Goal: Task Accomplishment & Management: Use online tool/utility

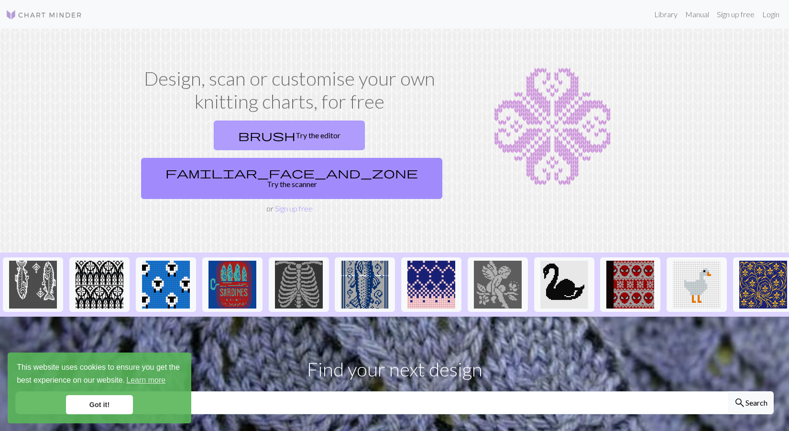
click at [225, 140] on link "brush Try the editor" at bounding box center [289, 136] width 151 height 30
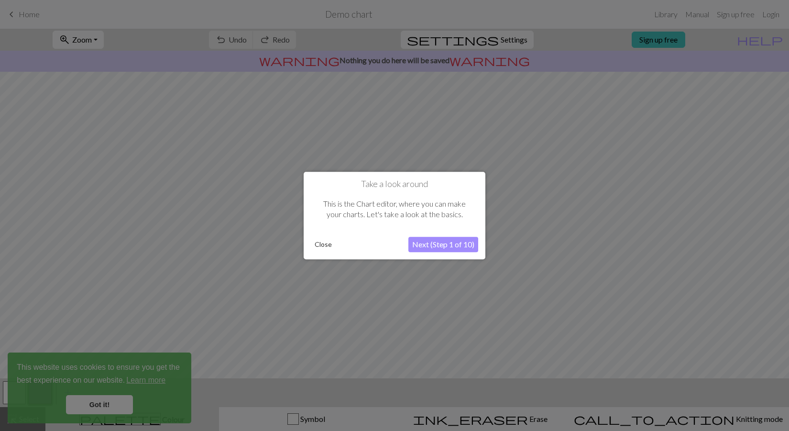
click at [440, 244] on button "Next (Step 1 of 10)" at bounding box center [444, 244] width 70 height 15
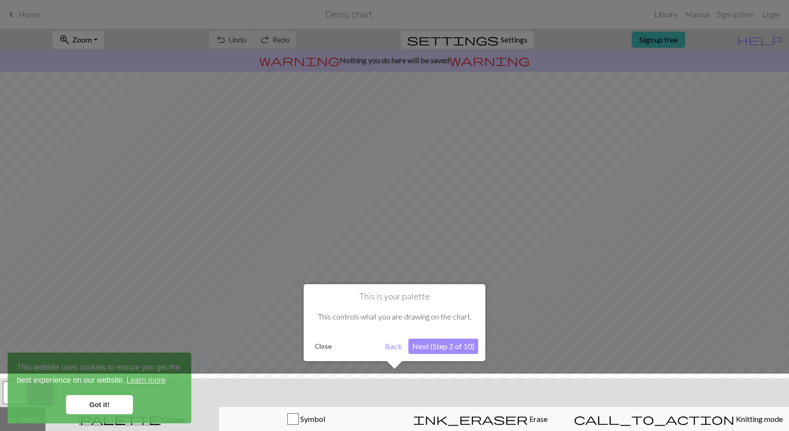
click at [453, 344] on button "Next (Step 2 of 10)" at bounding box center [444, 346] width 70 height 15
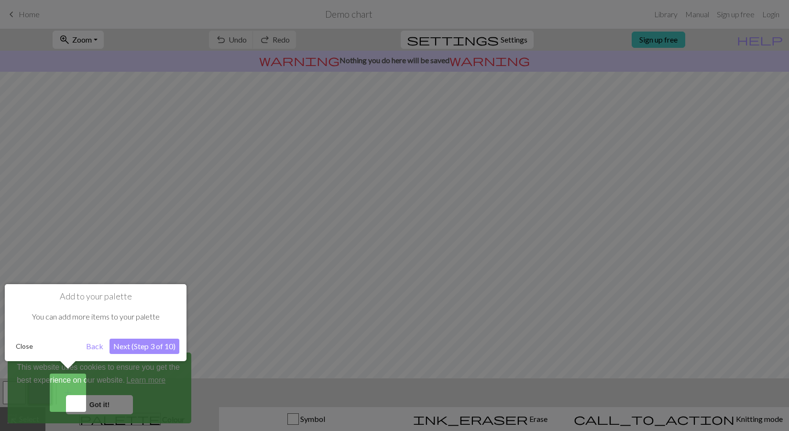
click at [165, 345] on button "Next (Step 3 of 10)" at bounding box center [145, 346] width 70 height 15
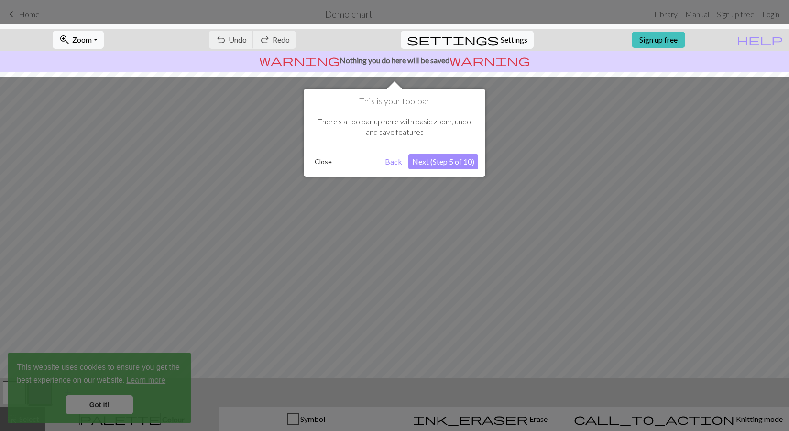
click at [463, 165] on button "Next (Step 5 of 10)" at bounding box center [444, 161] width 70 height 15
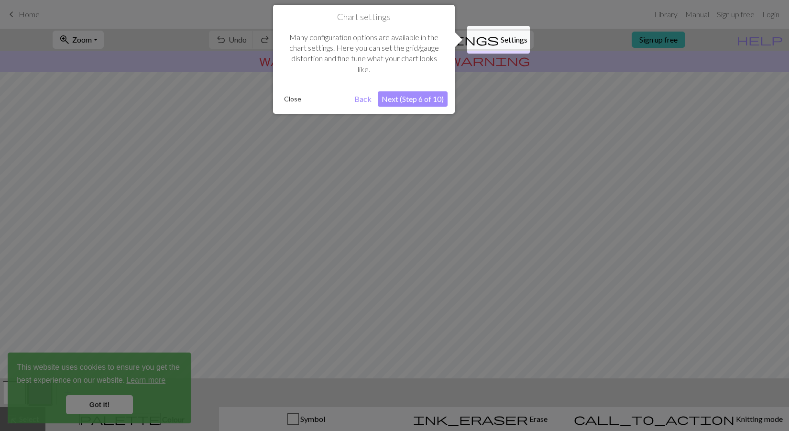
click at [419, 106] on button "Next (Step 6 of 10)" at bounding box center [413, 98] width 70 height 15
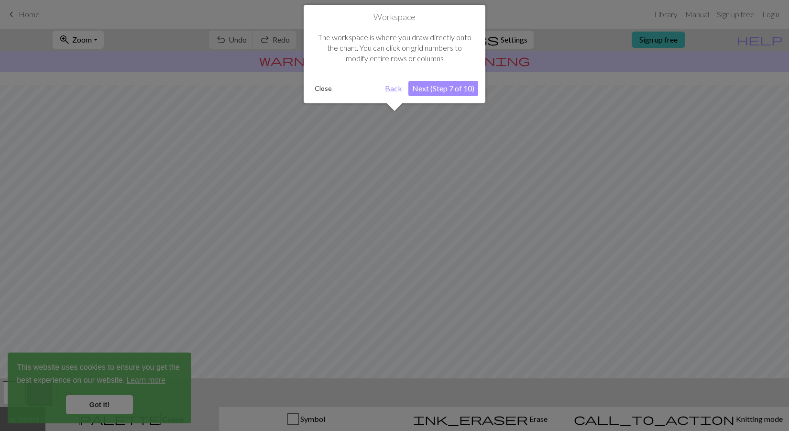
scroll to position [43, 0]
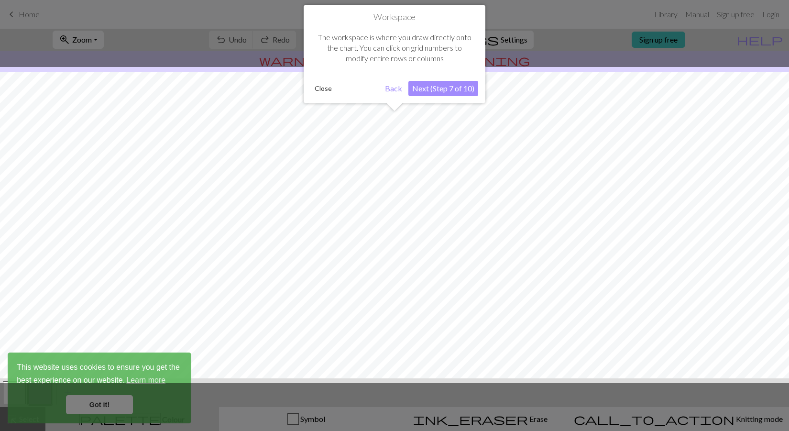
click at [438, 88] on button "Next (Step 7 of 10)" at bounding box center [444, 88] width 70 height 15
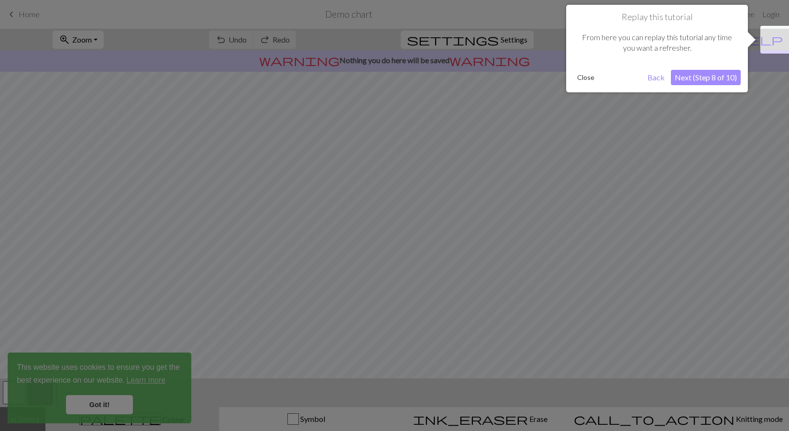
click at [707, 80] on button "Next (Step 8 of 10)" at bounding box center [706, 77] width 70 height 15
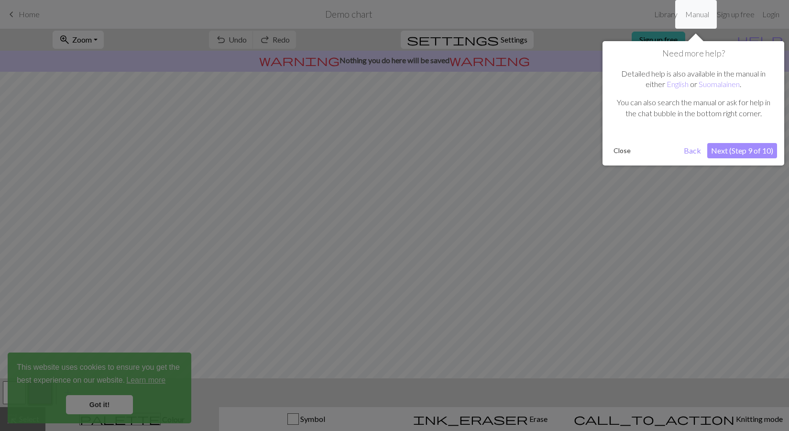
click at [746, 147] on button "Next (Step 9 of 10)" at bounding box center [743, 150] width 70 height 15
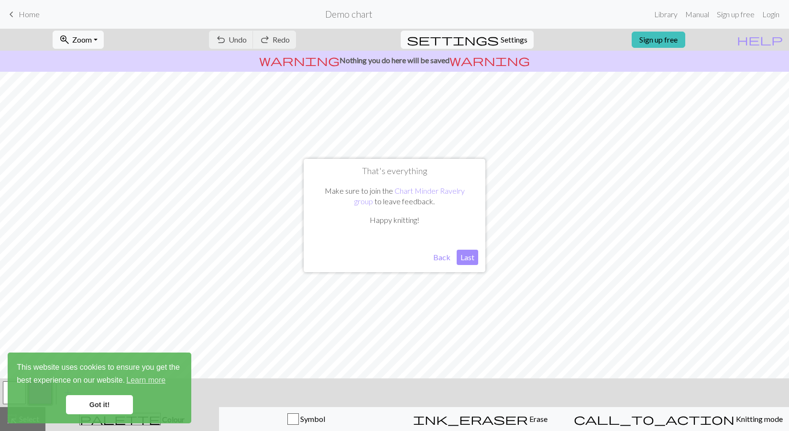
click at [472, 261] on button "Last" at bounding box center [468, 257] width 22 height 15
click at [677, 44] on link "Sign up free" at bounding box center [659, 40] width 54 height 16
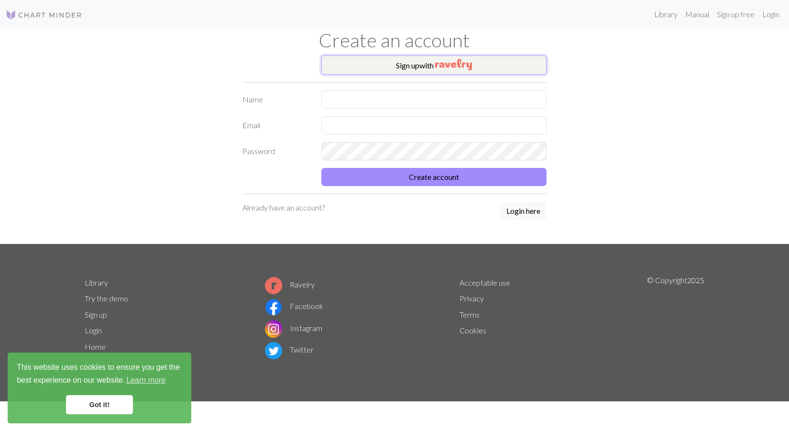
click at [423, 59] on button "Sign up with" at bounding box center [434, 65] width 225 height 19
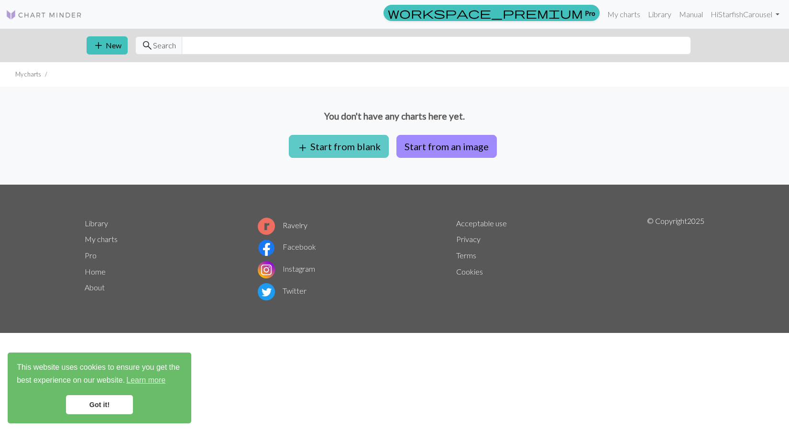
click at [324, 148] on button "add Start from blank" at bounding box center [339, 146] width 100 height 23
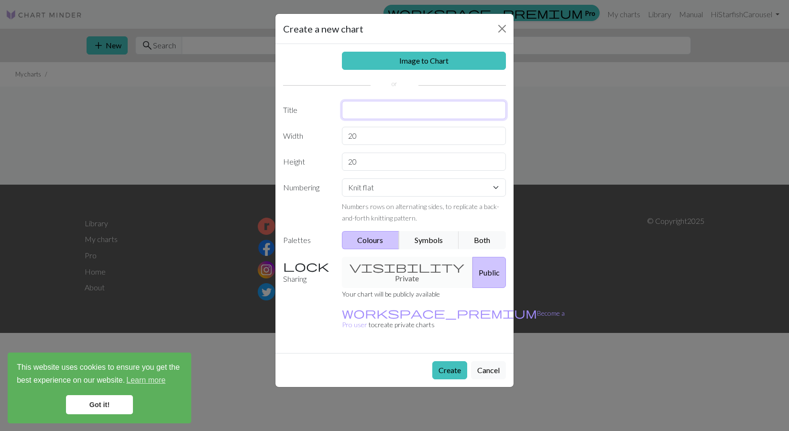
click at [400, 112] on input "text" at bounding box center [424, 110] width 165 height 18
type input "[PERSON_NAME]"
click at [374, 190] on select "Knit flat Knit in the round Lace knitting Cross stitch" at bounding box center [424, 187] width 165 height 18
click at [382, 263] on div "visibility Private Public" at bounding box center [424, 272] width 176 height 31
click at [389, 143] on input "20" at bounding box center [424, 136] width 165 height 18
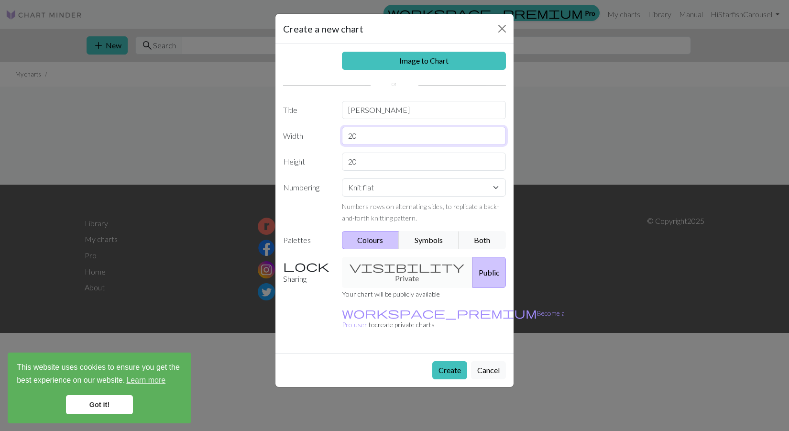
click at [389, 143] on input "20" at bounding box center [424, 136] width 165 height 18
type input "155"
type input "266"
click at [451, 361] on button "Create" at bounding box center [450, 370] width 35 height 18
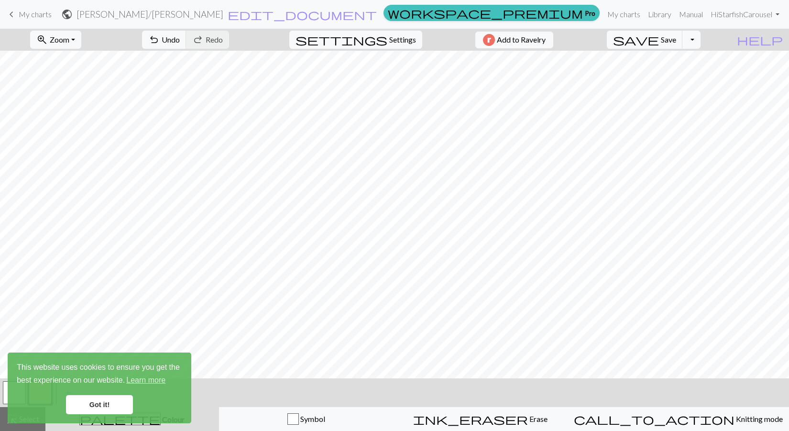
click at [91, 403] on link "Got it!" at bounding box center [99, 404] width 67 height 19
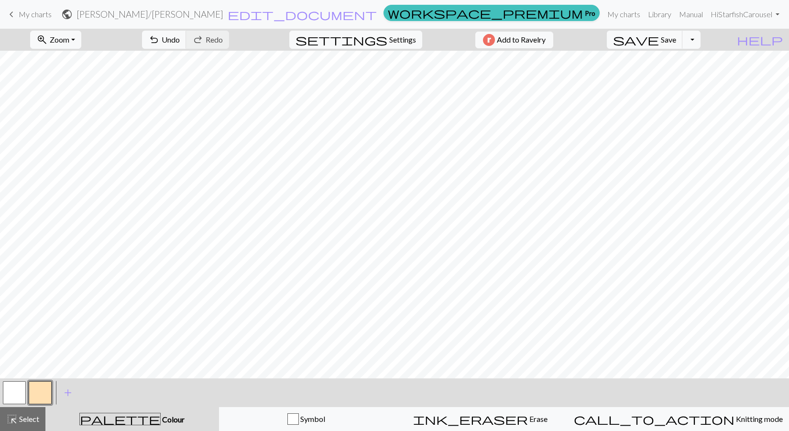
click at [94, 390] on div "< > add Add a colour" at bounding box center [394, 392] width 789 height 29
